Goal: Find specific page/section: Find specific page/section

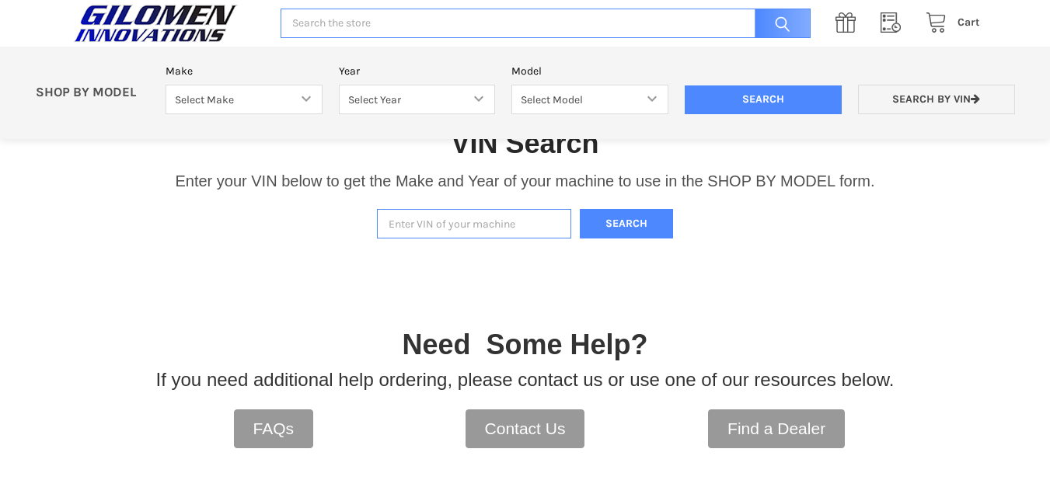
click at [480, 229] on input "Enter VIN of your machine" at bounding box center [474, 224] width 194 height 30
type input "996207240110"
click at [648, 218] on button "Search" at bounding box center [626, 224] width 93 height 30
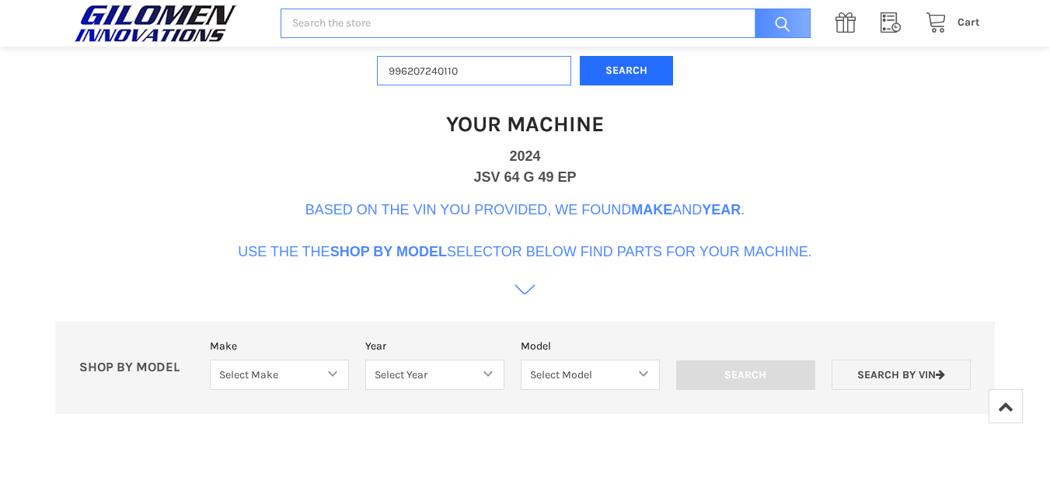
scroll to position [553, 0]
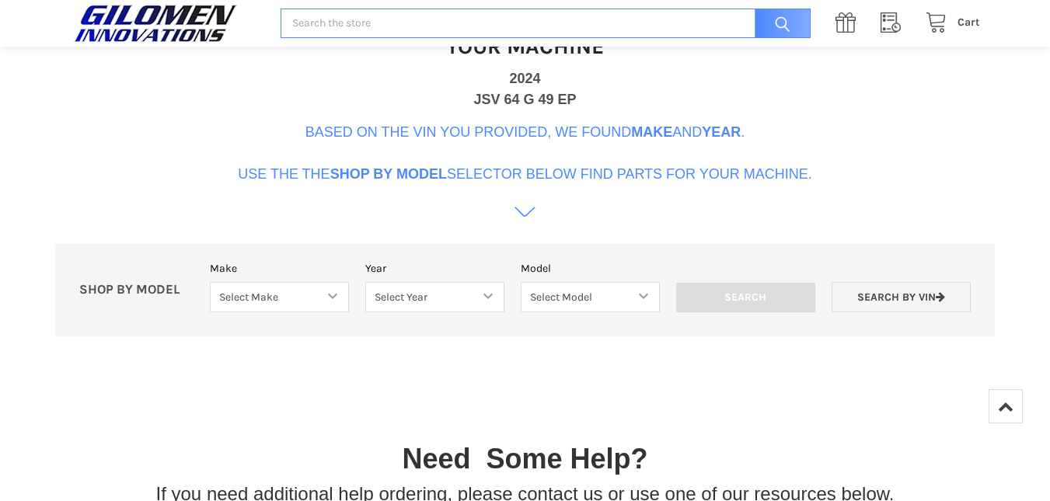
click at [525, 209] on icon at bounding box center [524, 211] width 21 height 21
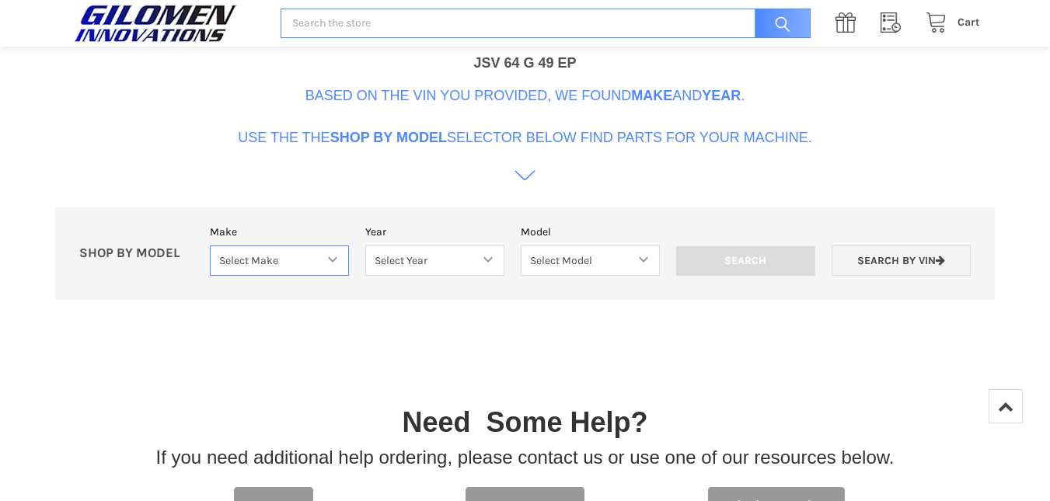
click at [327, 262] on select "Select Make Bobcat UTV Gravely UTV ACE 900 RANGER 570 Ranger 700 / 800 RANGER 9…" at bounding box center [279, 260] width 139 height 30
select select "407"
click at [210, 245] on select "Select Make Bobcat UTV Gravely UTV ACE 900 RANGER 570 Ranger 700 / 800 RANGER 9…" at bounding box center [279, 260] width 139 height 30
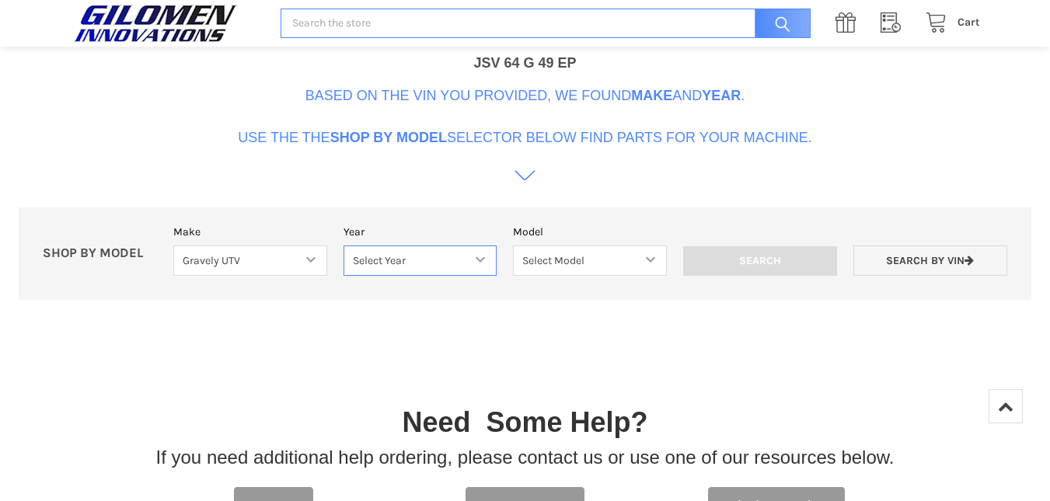
click at [472, 260] on select "Select Year 570CC GRAVELY MODELS 1000CC GRAVELY MODELS" at bounding box center [420, 260] width 154 height 30
select select "472"
click at [343, 245] on select "Select Year 570CC GRAVELY MODELS 1000CC GRAVELY MODELS" at bounding box center [420, 260] width 154 height 30
click at [653, 261] on select "Select Model" at bounding box center [590, 260] width 154 height 30
click at [513, 245] on select "Select Model" at bounding box center [590, 260] width 154 height 30
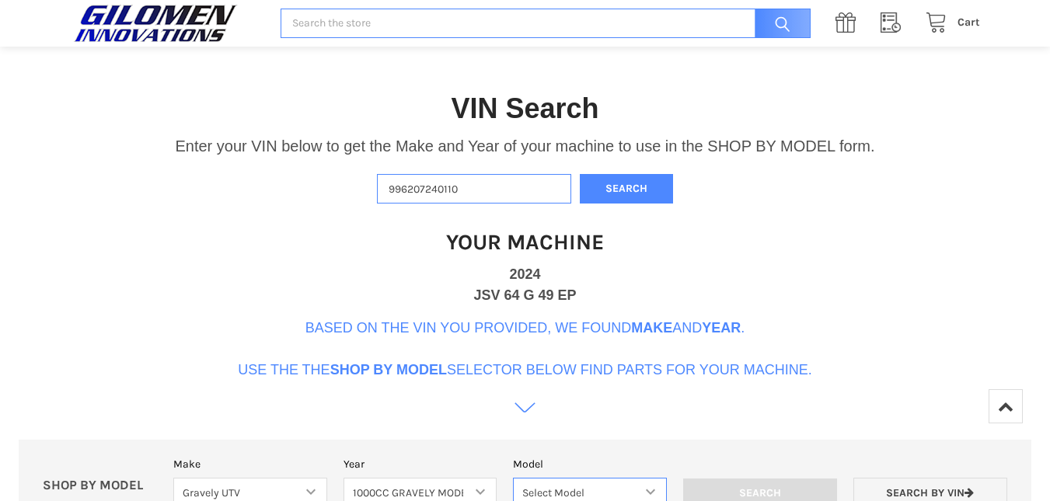
scroll to position [357, 0]
